Goal: Task Accomplishment & Management: Complete application form

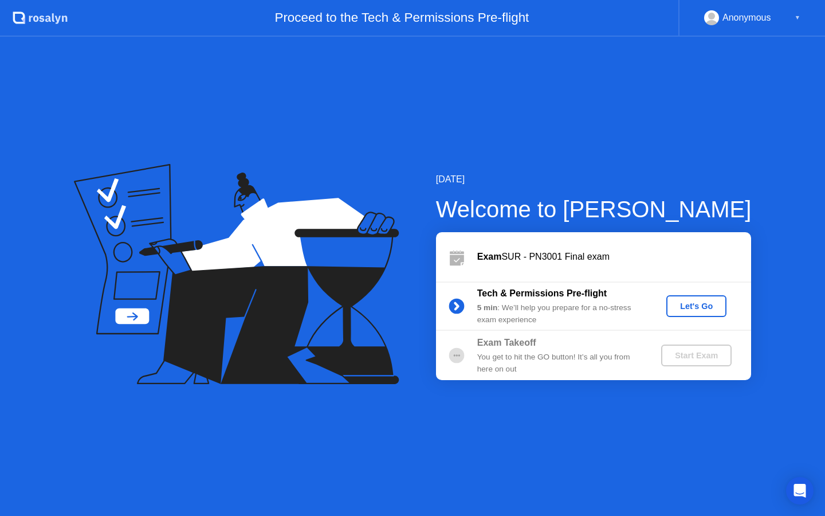
click at [677, 308] on div "Let's Go" at bounding box center [696, 305] width 51 height 9
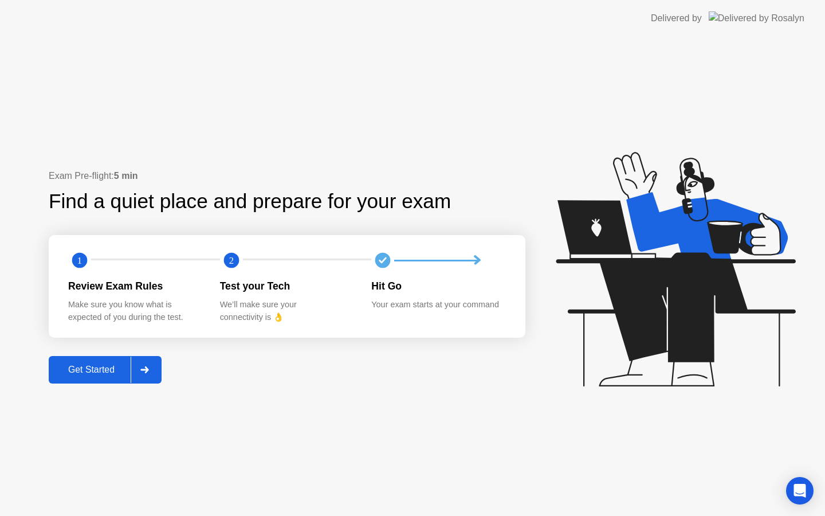
click at [115, 365] on div "Get Started" at bounding box center [91, 369] width 78 height 10
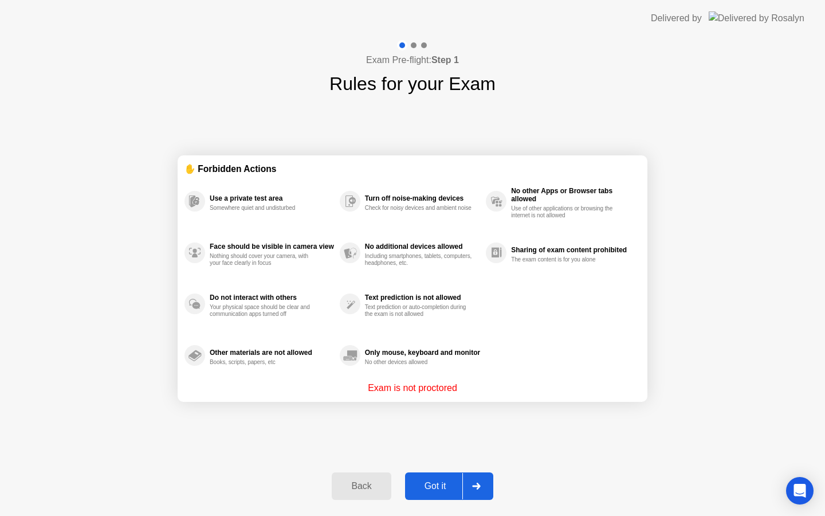
click at [438, 481] on div "Got it" at bounding box center [435, 486] width 54 height 10
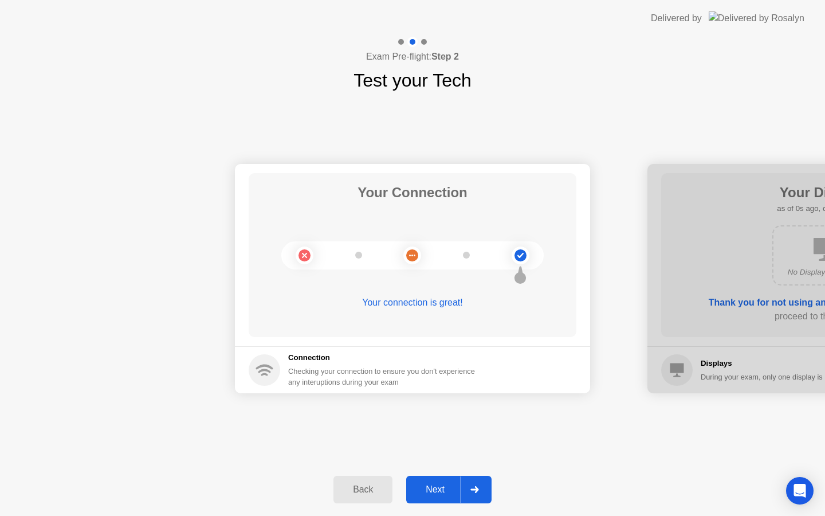
click at [438, 481] on button "Next" at bounding box center [448, 488] width 85 height 27
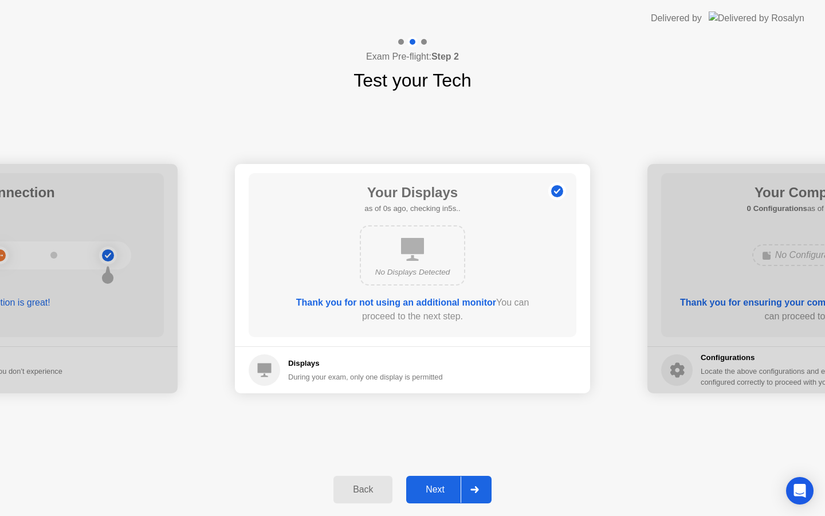
click at [438, 481] on button "Next" at bounding box center [448, 488] width 85 height 27
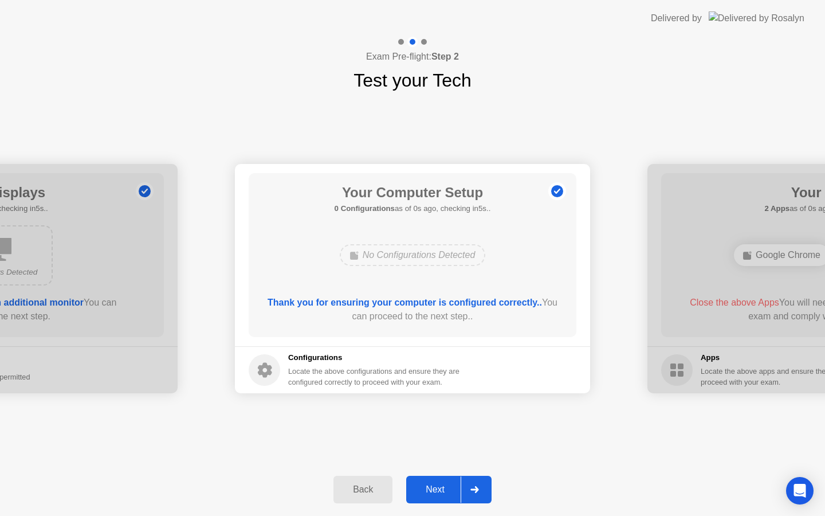
click at [438, 481] on button "Next" at bounding box center [448, 488] width 85 height 27
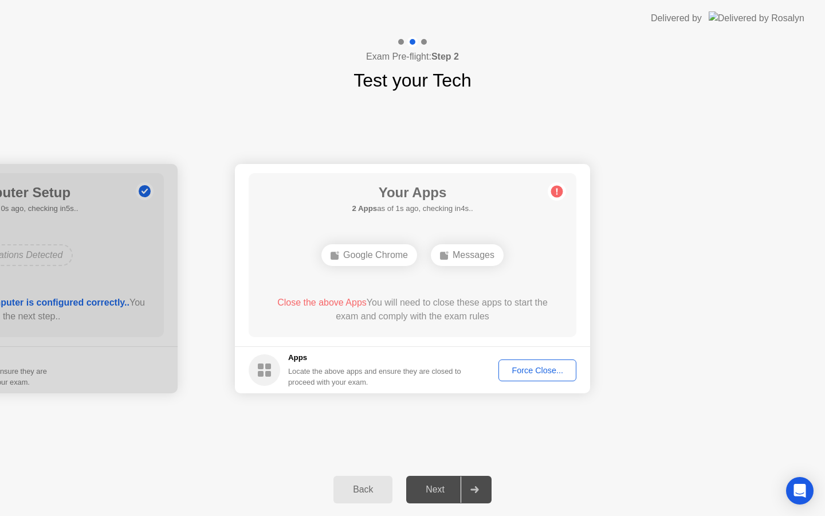
click at [517, 374] on div "Force Close..." at bounding box center [537, 369] width 70 height 9
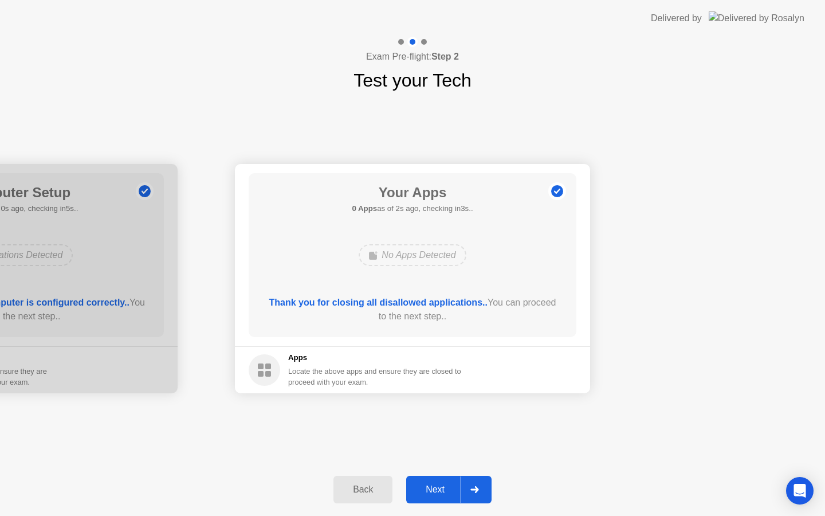
click at [446, 494] on div "Next" at bounding box center [435, 489] width 51 height 10
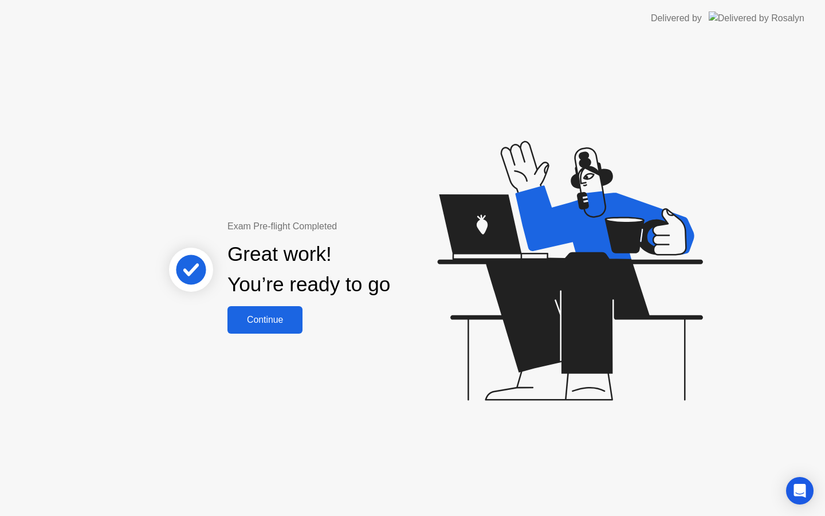
click at [265, 321] on div "Continue" at bounding box center [265, 319] width 68 height 10
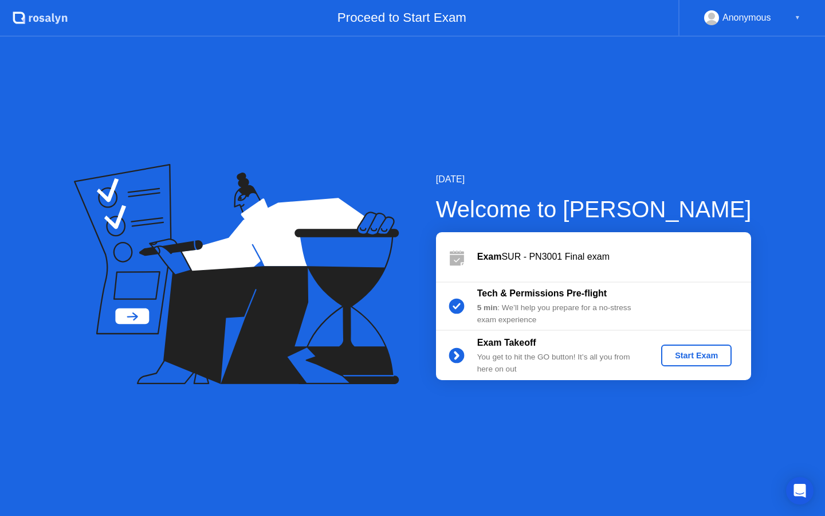
click at [699, 357] on div "Start Exam" at bounding box center [696, 355] width 61 height 9
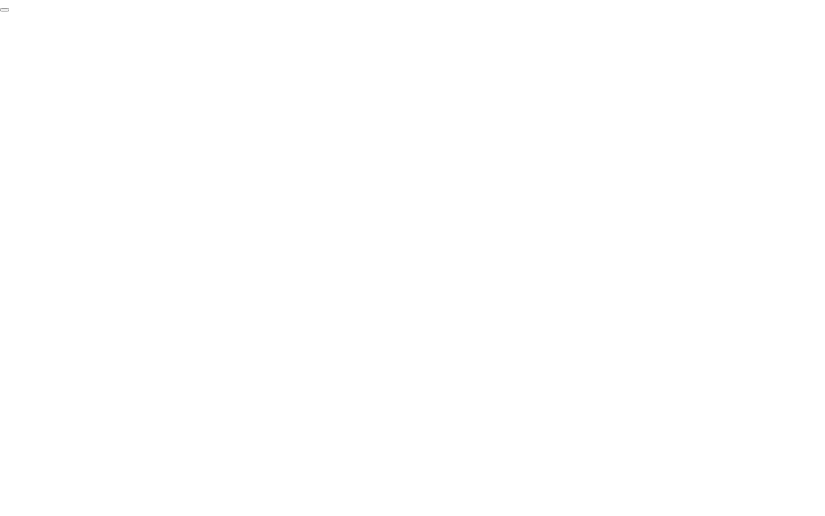
click div "End Proctoring Session"
